Goal: Task Accomplishment & Management: Complete application form

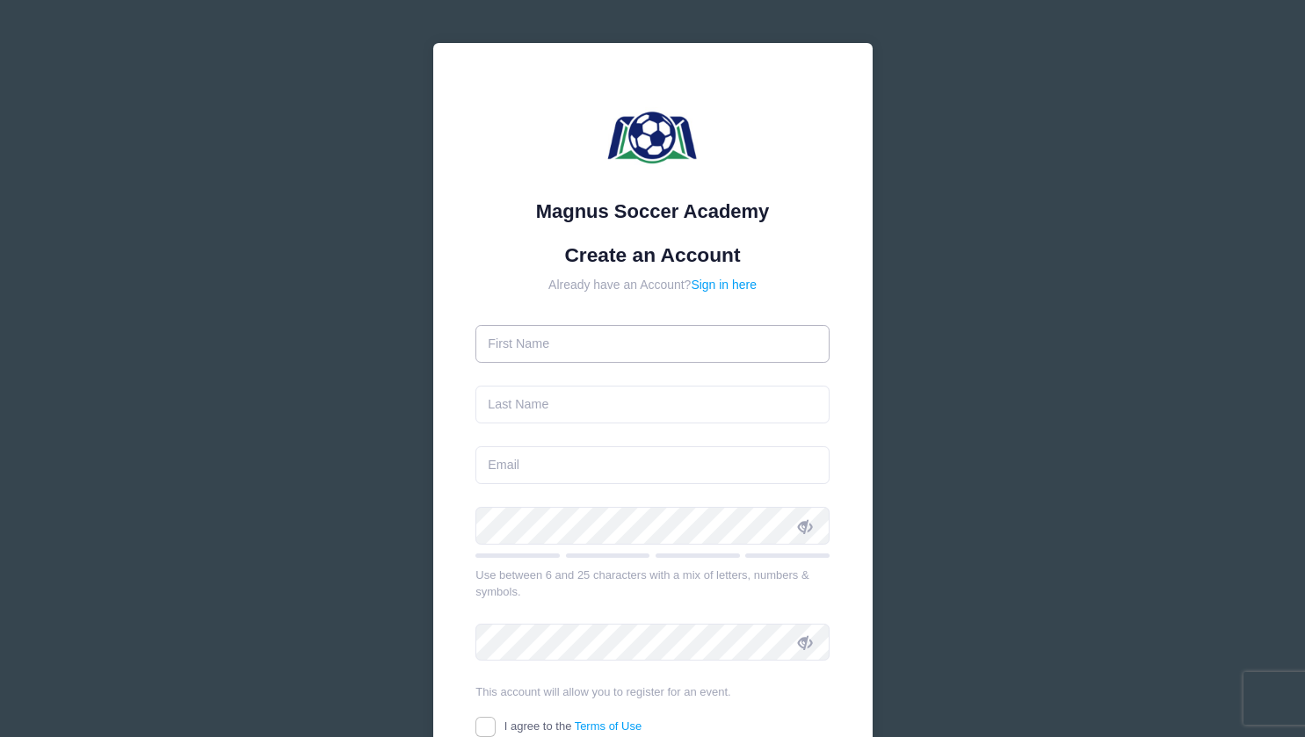
click at [515, 342] on input "text" at bounding box center [652, 344] width 354 height 38
type input "Heidi"
type input "[PERSON_NAME]"
type input "[EMAIL_ADDRESS][DOMAIN_NAME]"
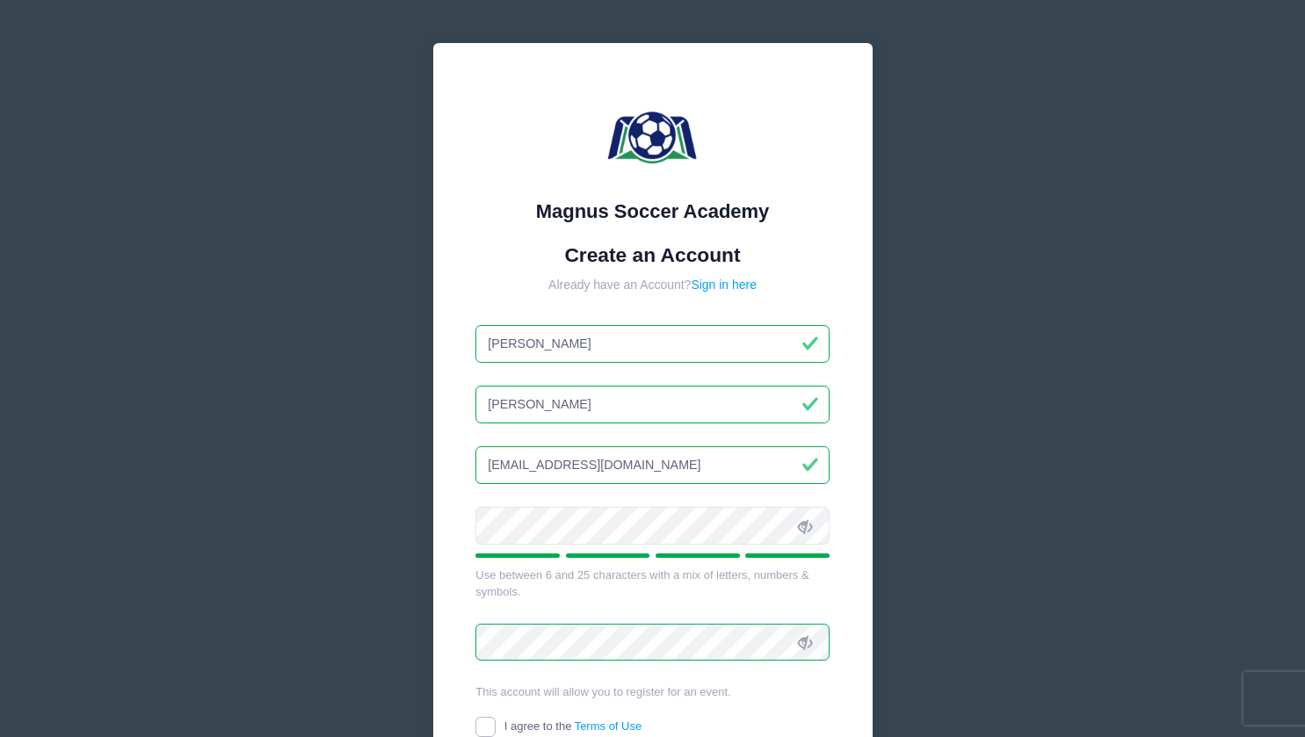
click at [484, 725] on input "I agree to the Terms of Use" at bounding box center [485, 727] width 20 height 20
checkbox input "true"
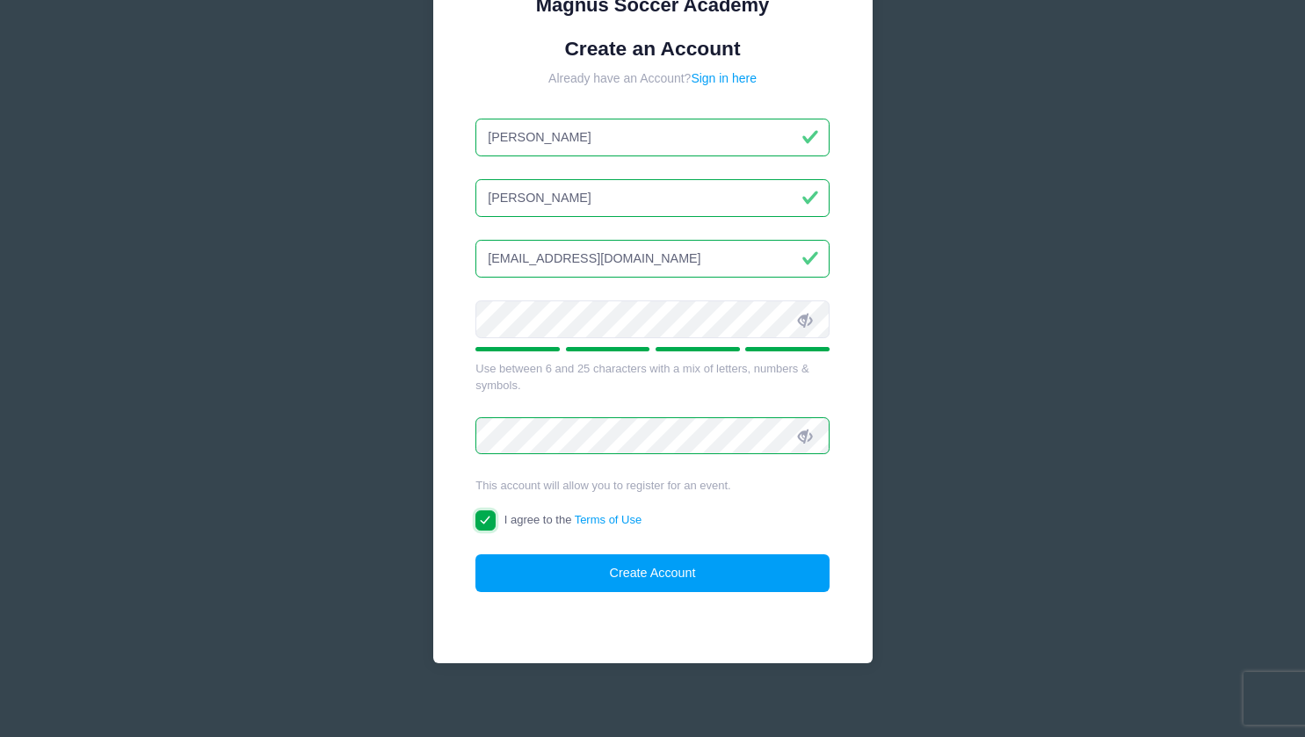
scroll to position [219, 0]
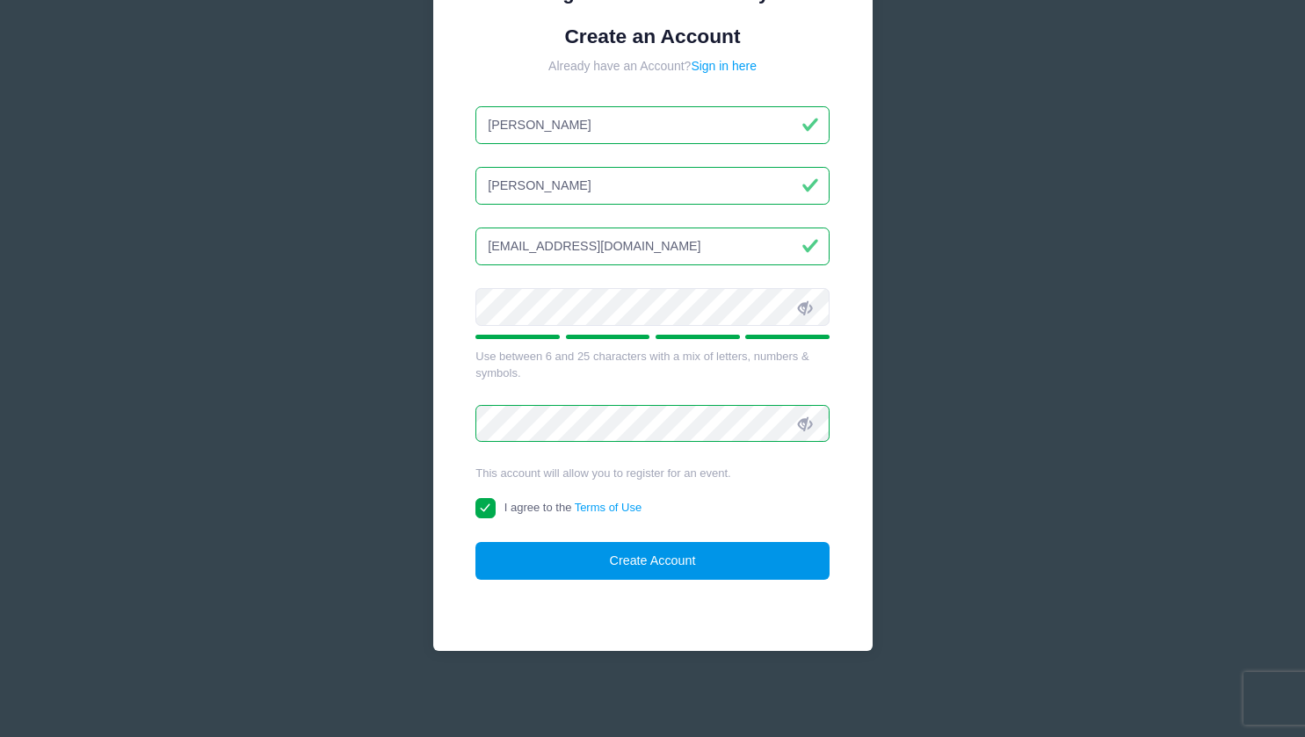
click at [649, 552] on button "Create Account" at bounding box center [652, 561] width 354 height 38
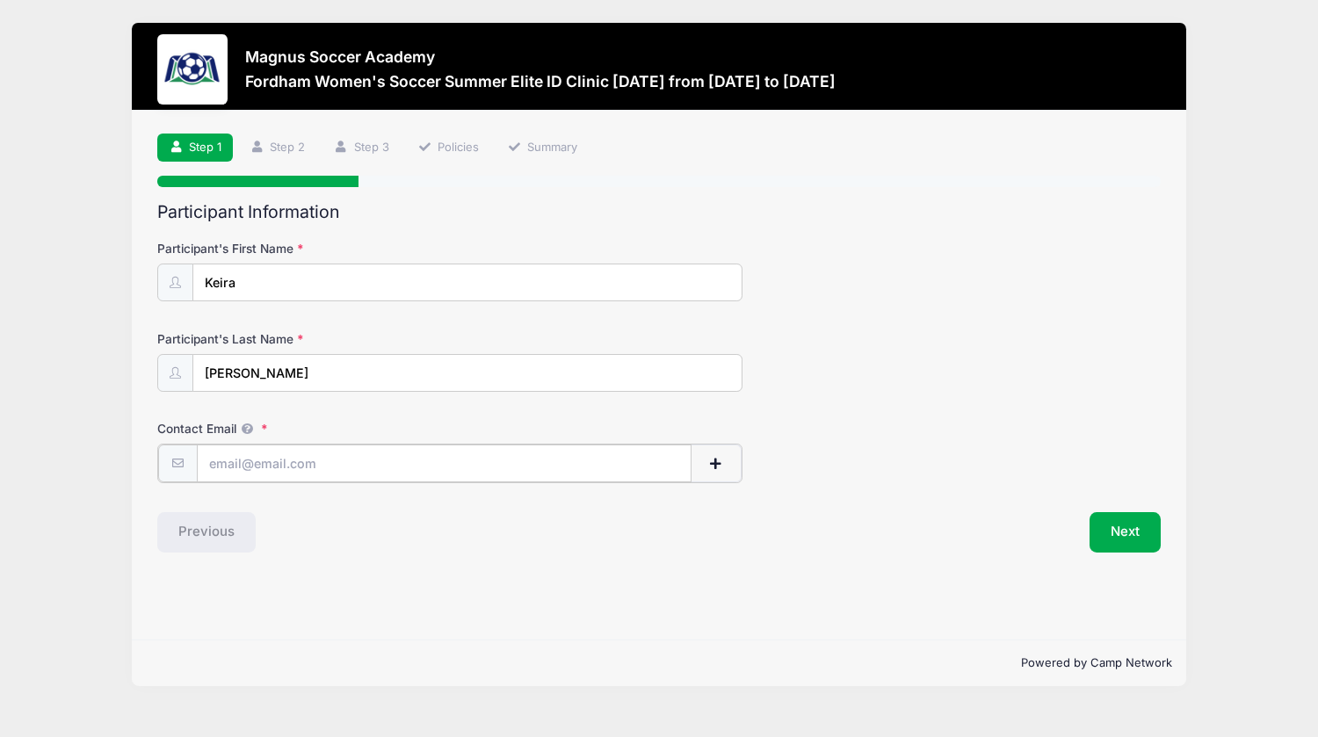
click at [208, 472] on input "Contact Email" at bounding box center [445, 464] width 496 height 38
click at [328, 461] on input "[EMAIL_ADDRESS][DOMAIN_NAME]" at bounding box center [445, 464] width 496 height 38
type input "h"
